Goal: Entertainment & Leisure: Browse casually

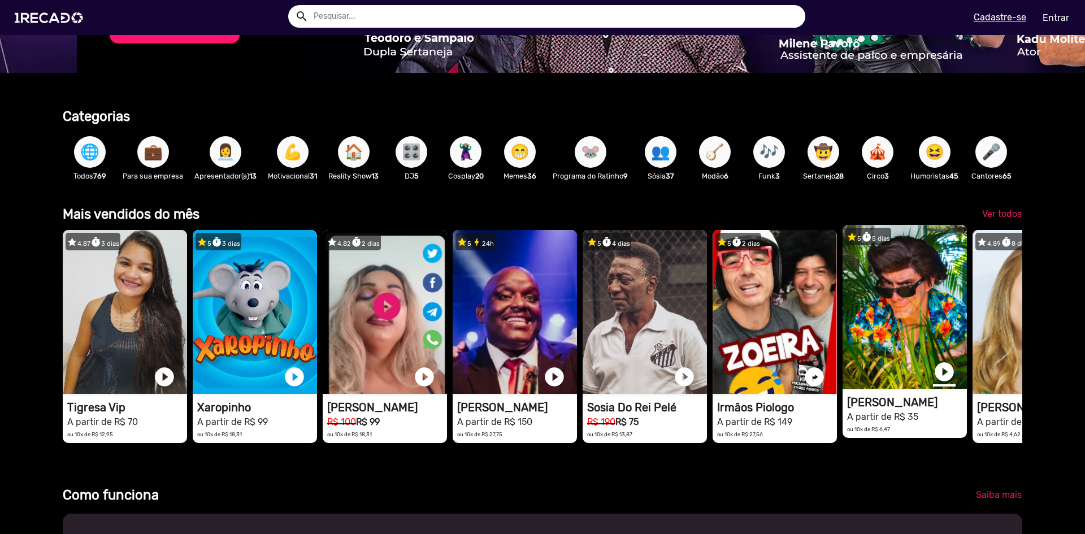
scroll to position [0, 2153]
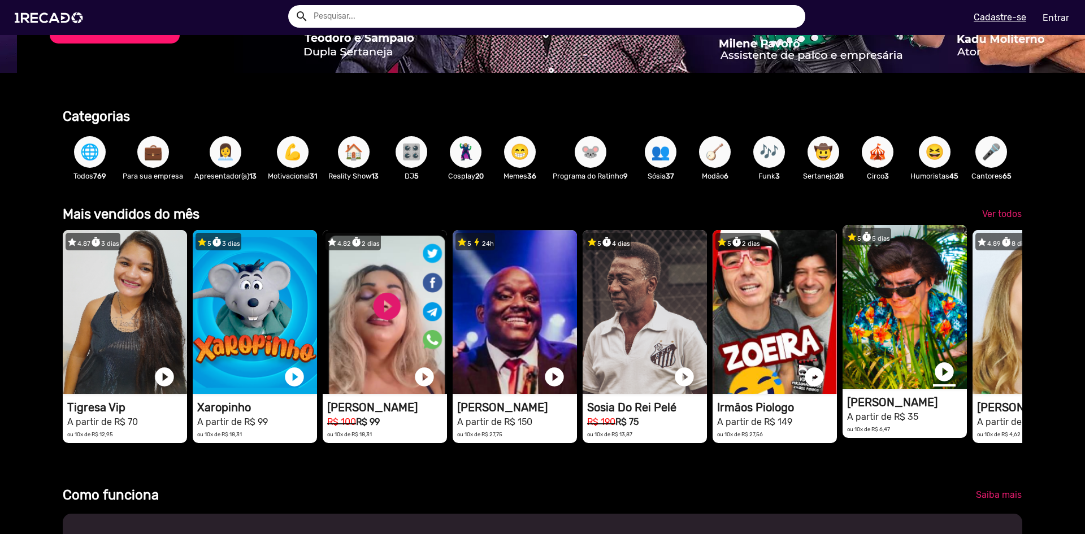
click at [942, 379] on link "play_circle_filled" at bounding box center [944, 371] width 23 height 23
click at [946, 380] on link "pause_circle" at bounding box center [944, 371] width 23 height 23
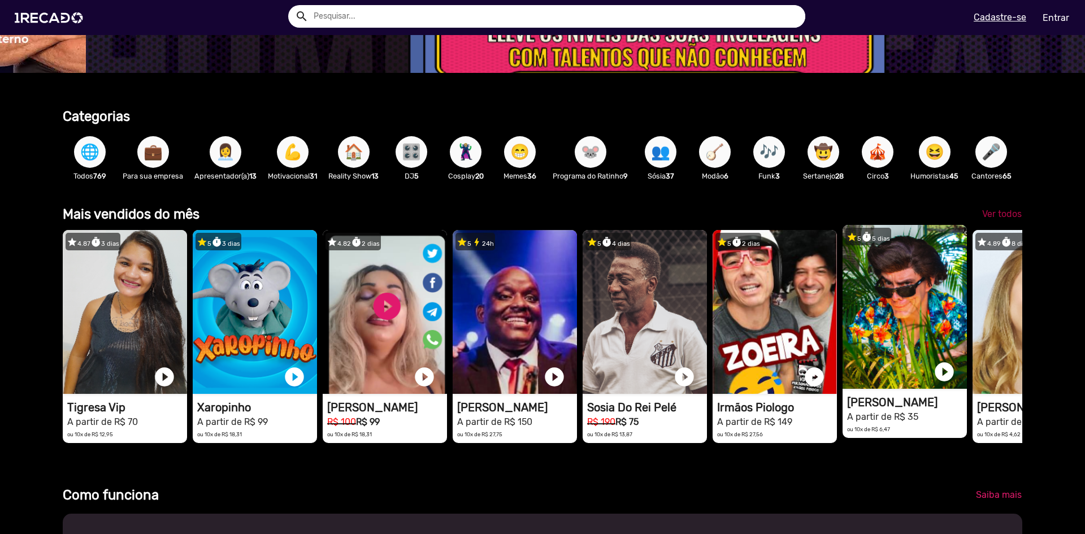
scroll to position [0, 3229]
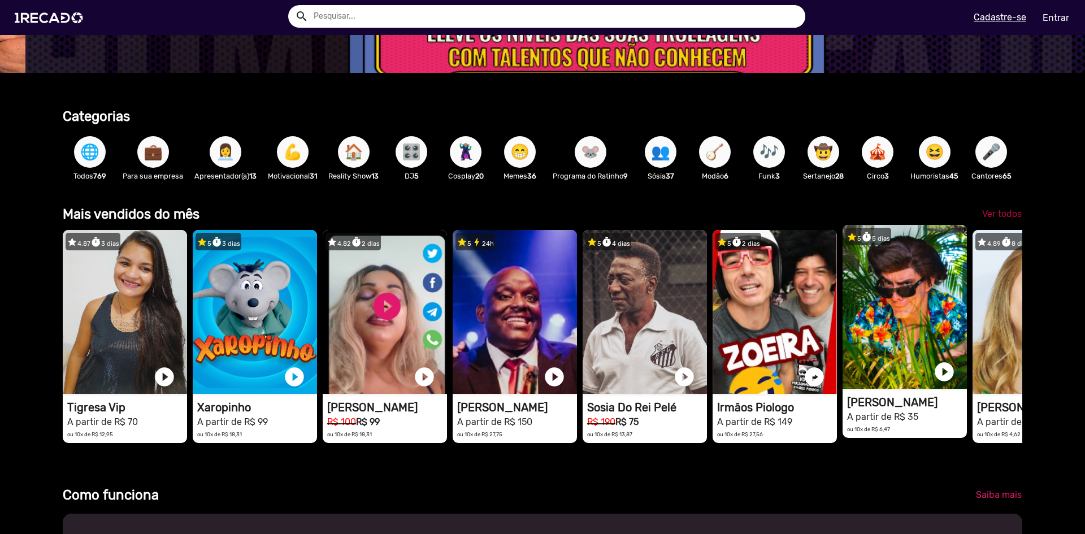
click at [1002, 218] on span "Ver todos" at bounding box center [1002, 213] width 40 height 11
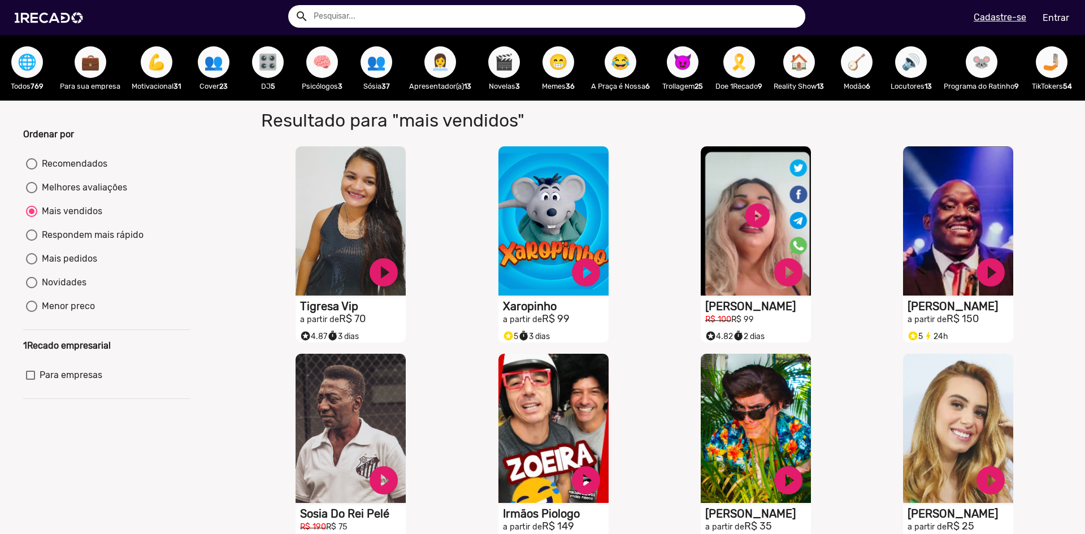
click at [323, 62] on span "🧠" at bounding box center [321, 62] width 19 height 32
radio input "true"
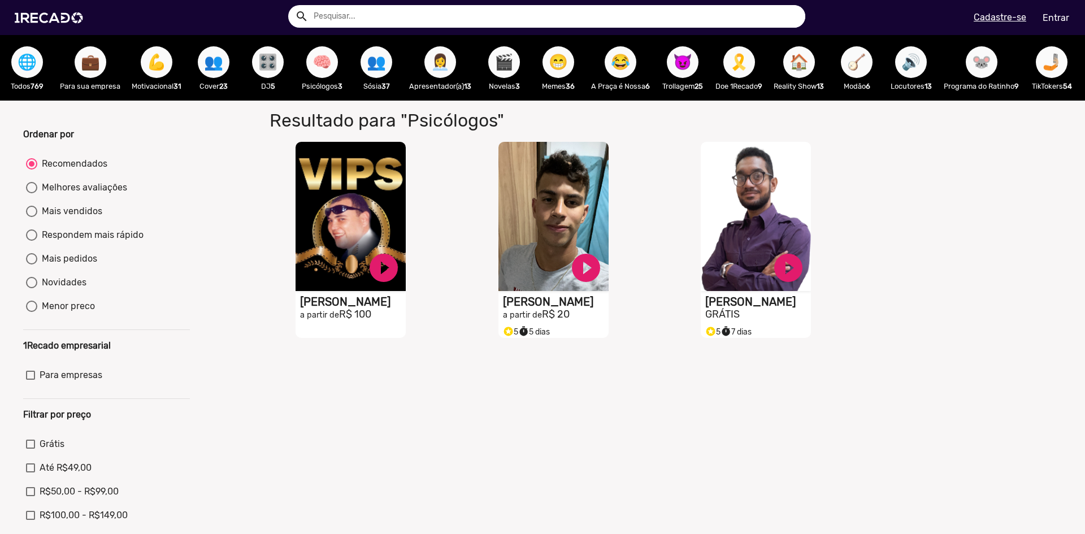
click at [215, 66] on span "👥" at bounding box center [213, 62] width 19 height 32
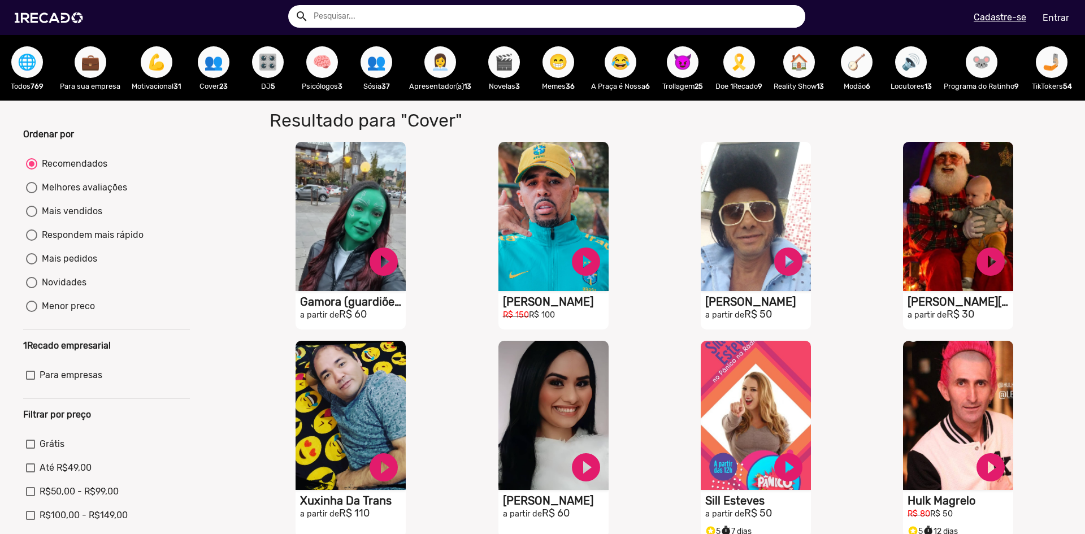
click at [512, 67] on span "🎬" at bounding box center [503, 62] width 19 height 32
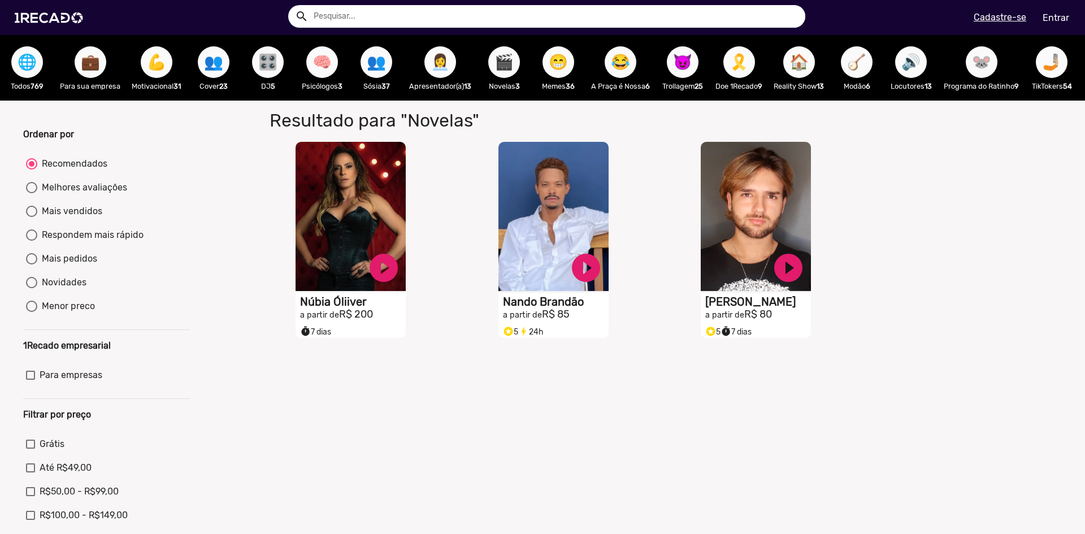
click at [579, 62] on div "😁 Memes 36" at bounding box center [558, 68] width 54 height 66
click at [568, 64] on span "😁" at bounding box center [558, 62] width 19 height 32
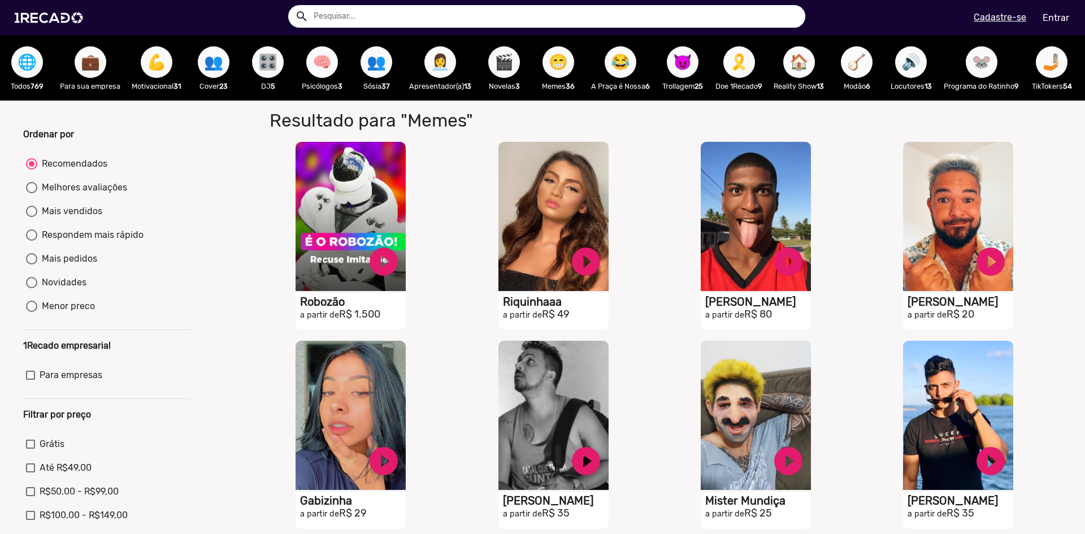
click at [567, 66] on span "😁" at bounding box center [558, 62] width 19 height 32
click at [564, 81] on p "Memes 36" at bounding box center [558, 86] width 43 height 11
click at [564, 76] on span "😁" at bounding box center [558, 62] width 19 height 32
click at [624, 69] on span "😂" at bounding box center [620, 62] width 19 height 32
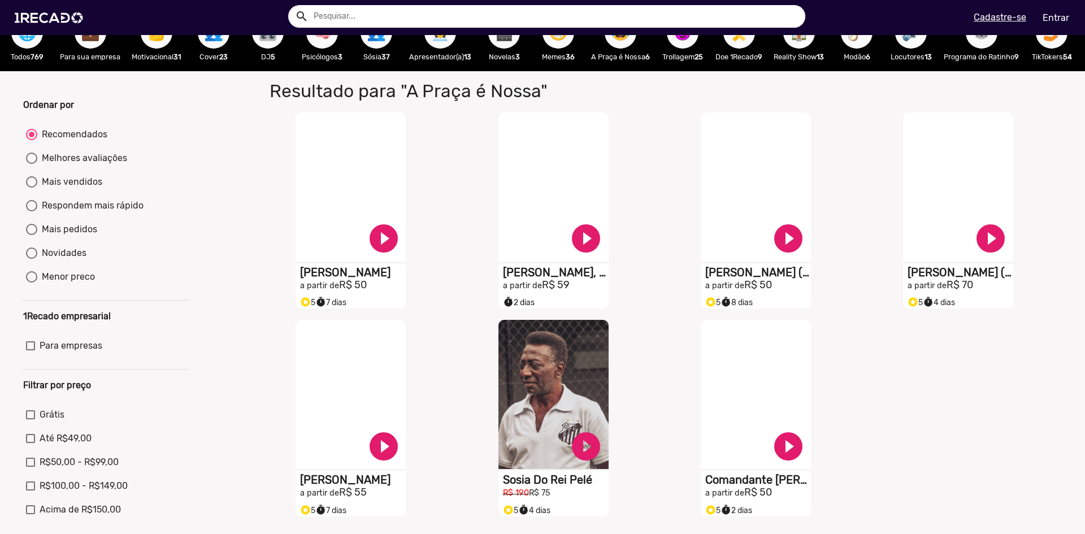
scroll to position [57, 0]
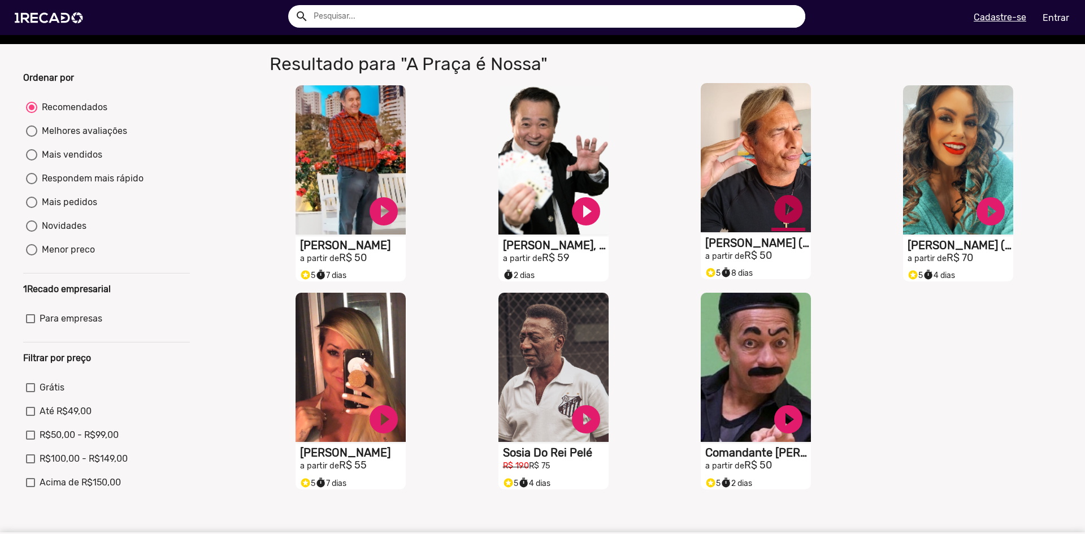
click at [401, 221] on link "play_circle_filled" at bounding box center [384, 211] width 34 height 34
click at [401, 214] on link "pause_circle" at bounding box center [384, 211] width 34 height 34
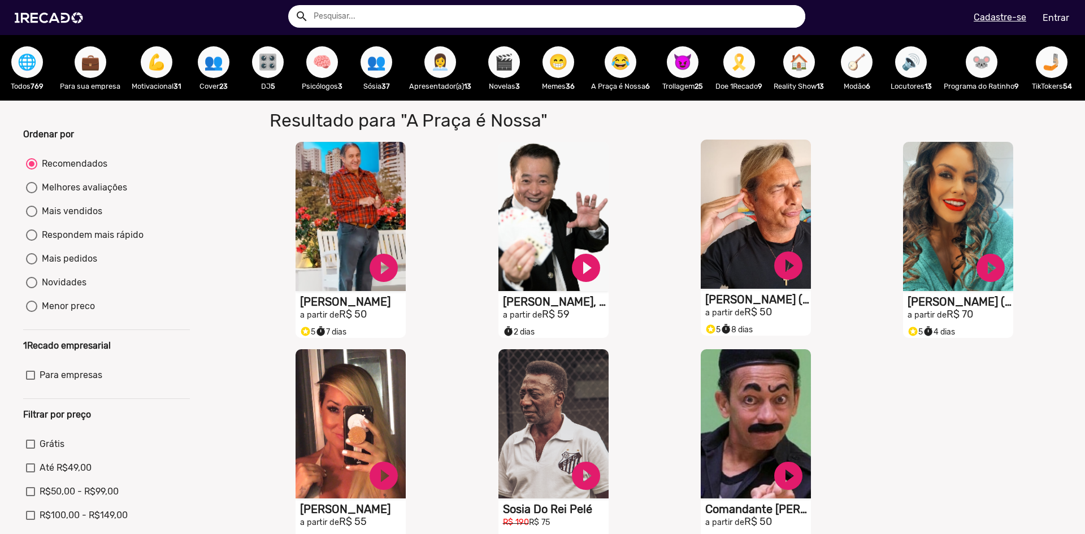
click at [741, 62] on span "🎗️" at bounding box center [738, 62] width 19 height 32
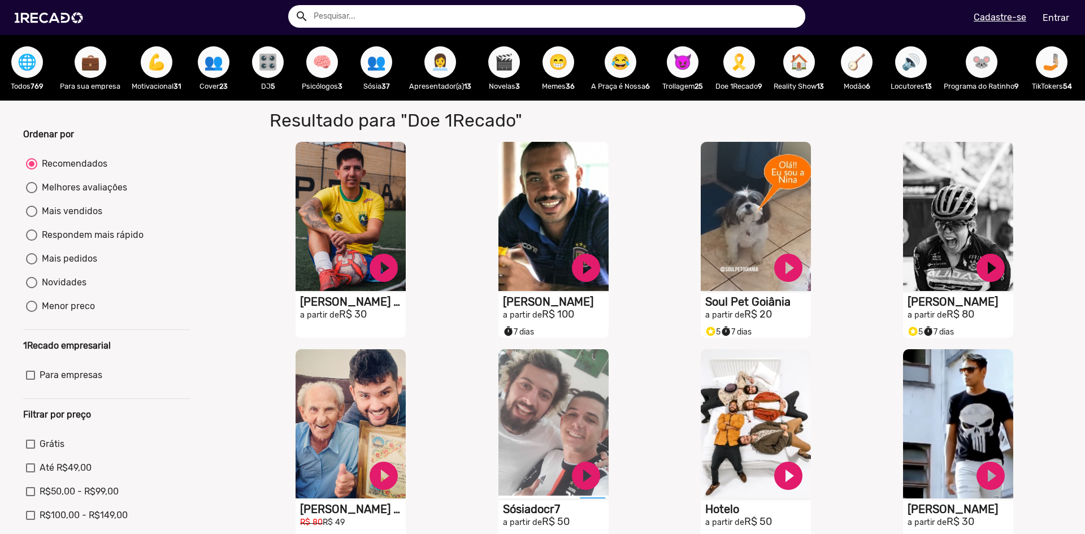
click at [683, 65] on span "😈" at bounding box center [682, 62] width 19 height 32
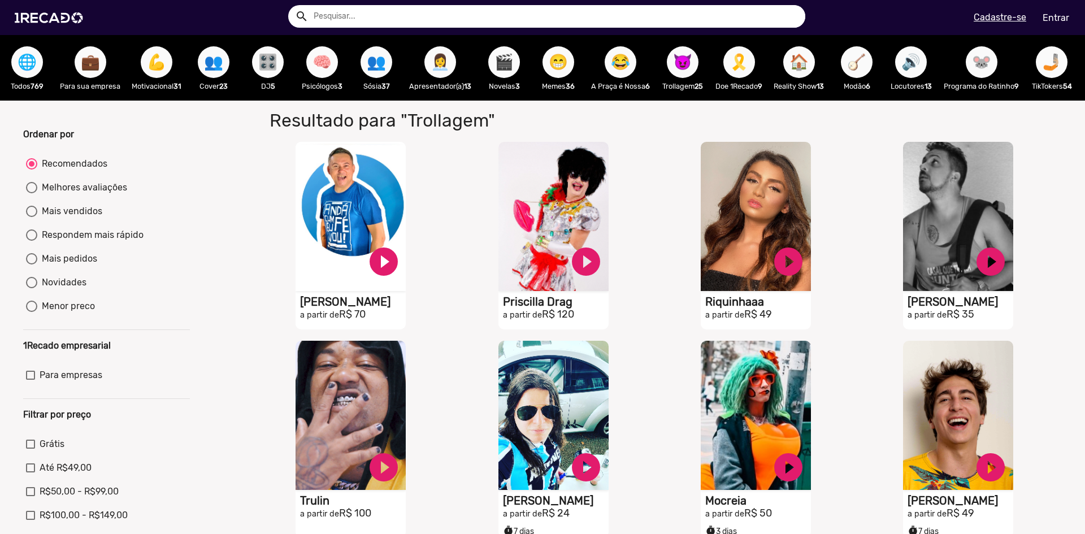
click at [915, 66] on span "🔊" at bounding box center [910, 62] width 19 height 32
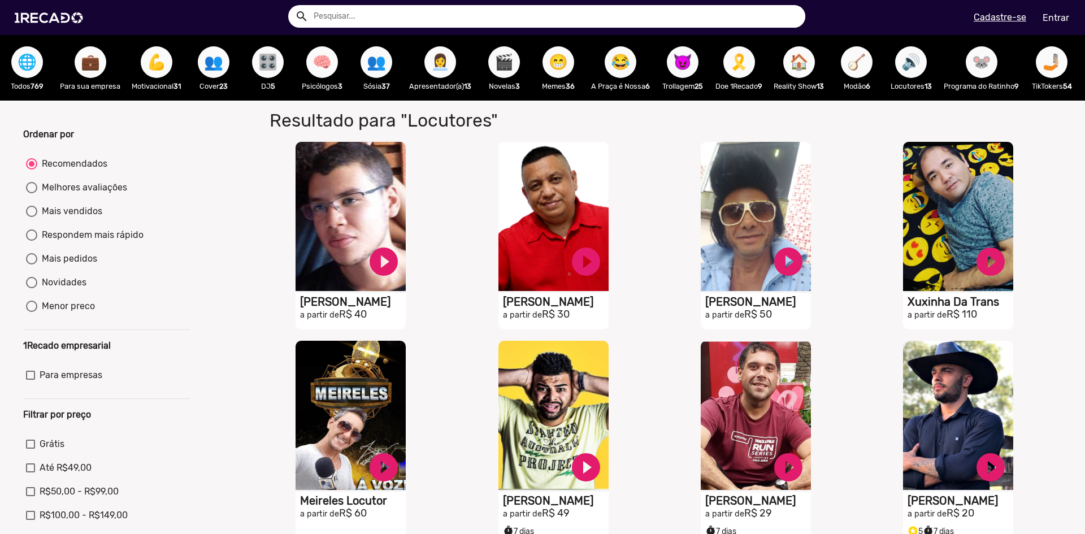
click at [991, 71] on span "🐭" at bounding box center [981, 62] width 19 height 32
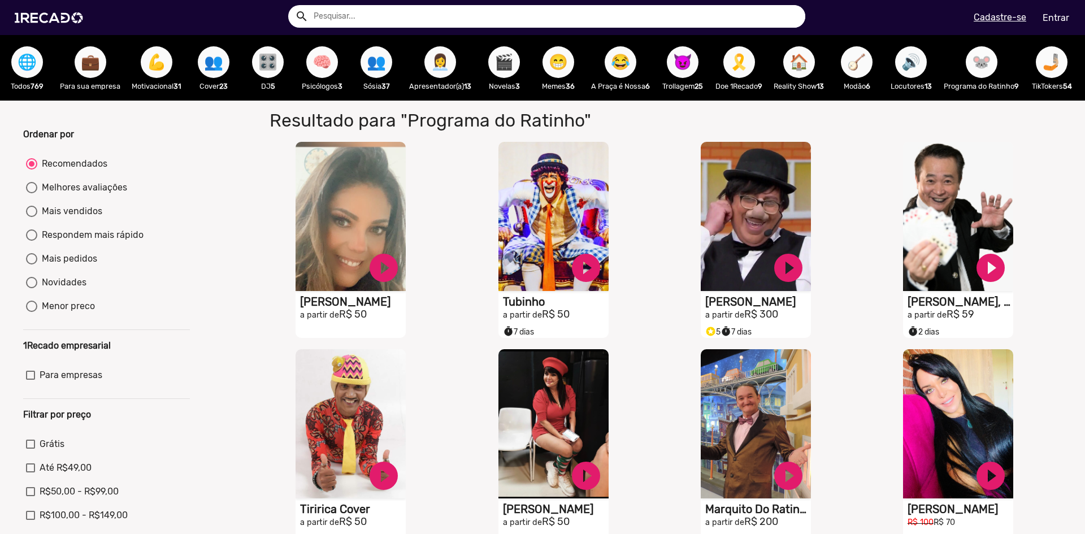
click at [985, 69] on span "🐭" at bounding box center [981, 62] width 19 height 32
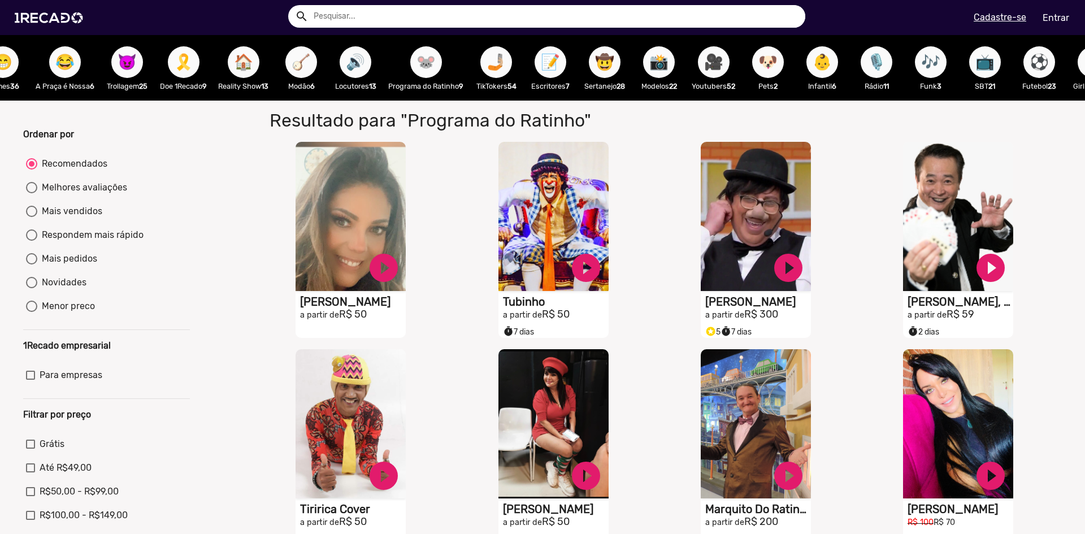
scroll to position [0, 702]
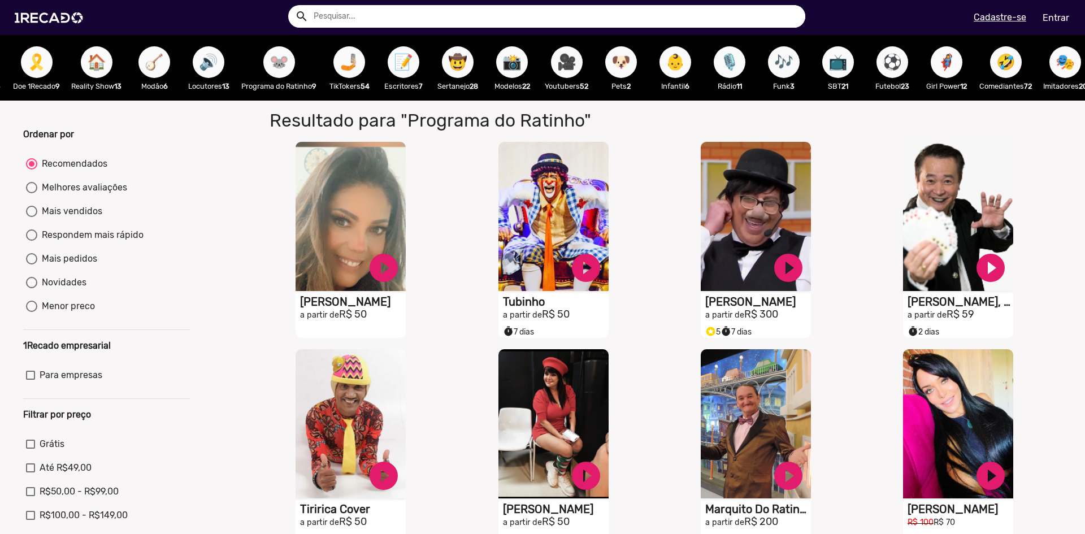
click at [902, 64] on span "⚽" at bounding box center [892, 62] width 19 height 32
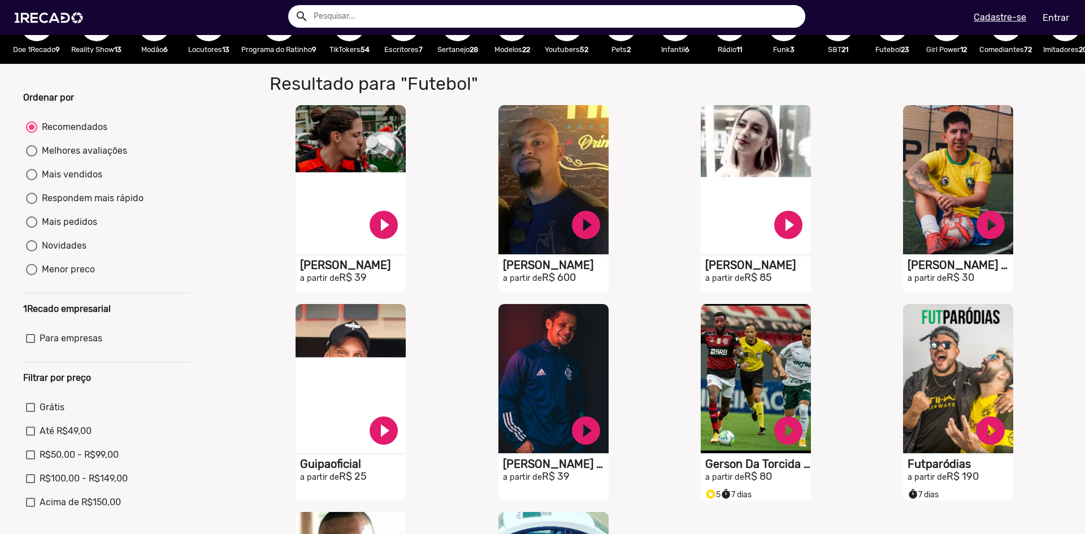
scroll to position [170, 0]
